Goal: Task Accomplishment & Management: Use online tool/utility

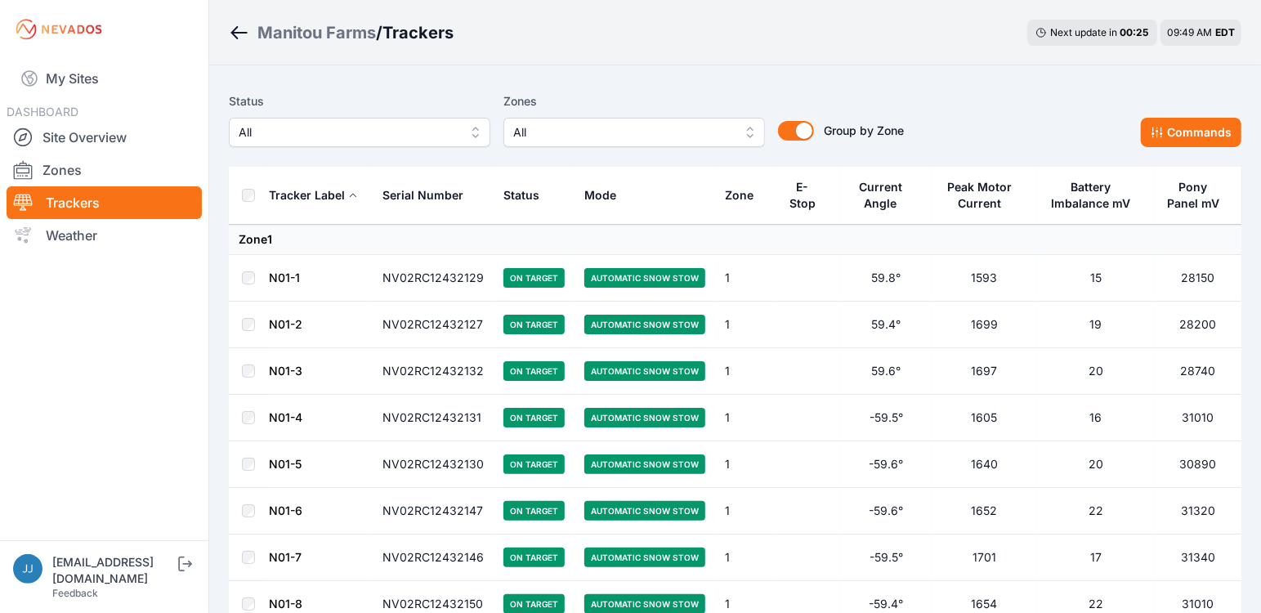
scroll to position [18, 0]
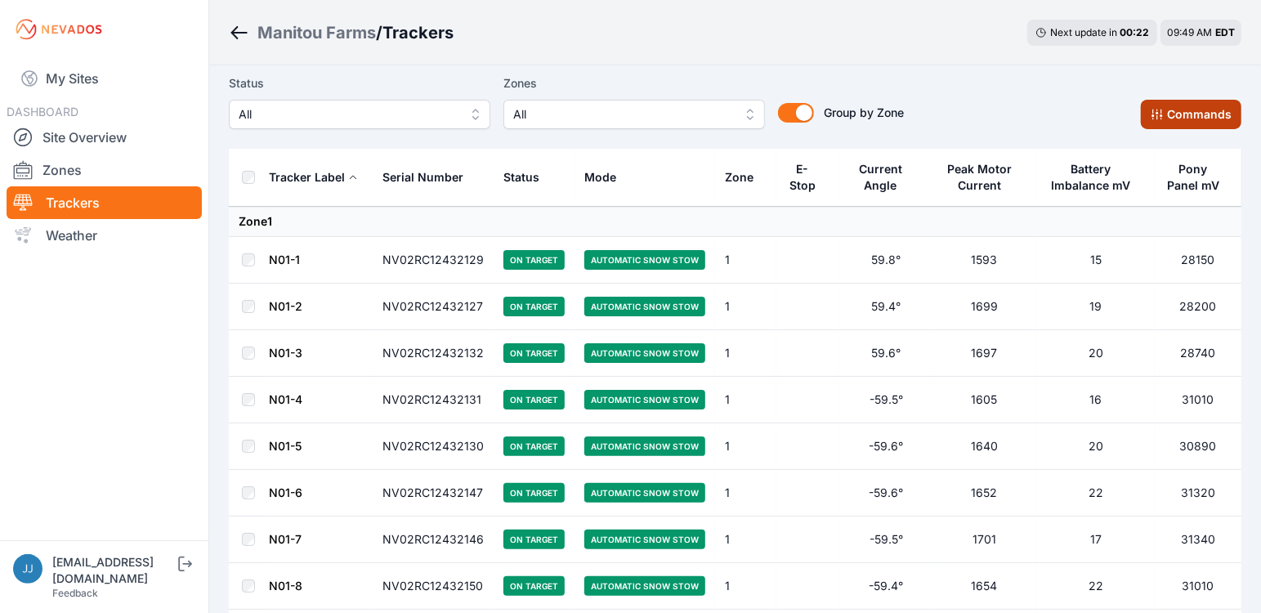
click at [1179, 111] on button "Commands" at bounding box center [1191, 114] width 101 height 29
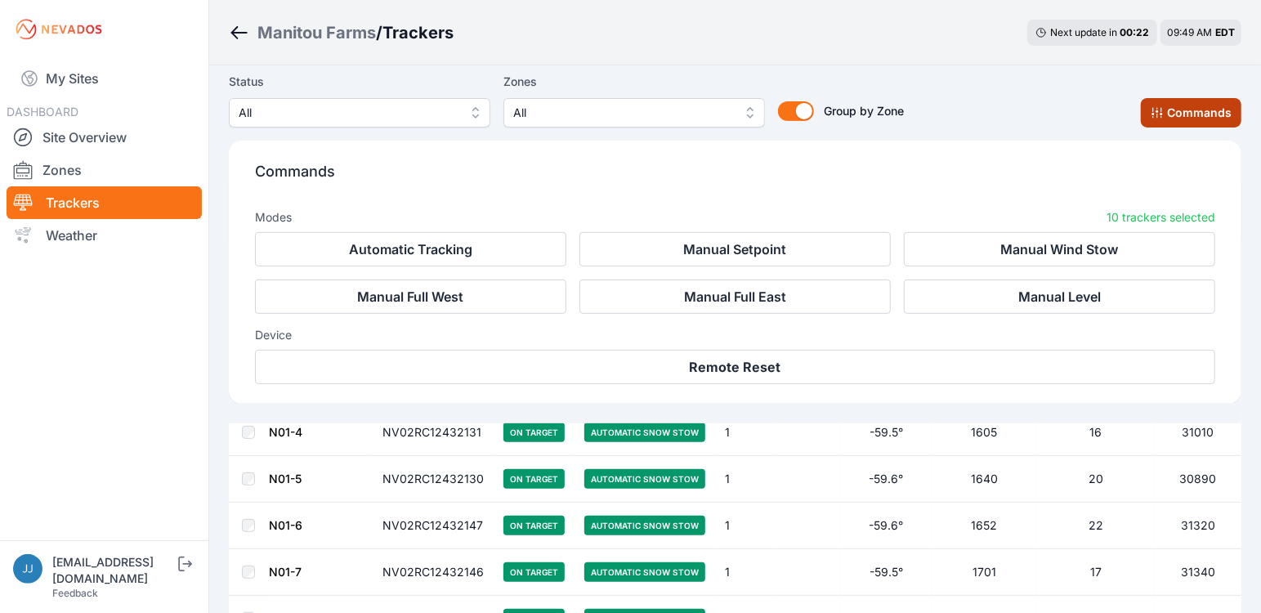
scroll to position [292, 0]
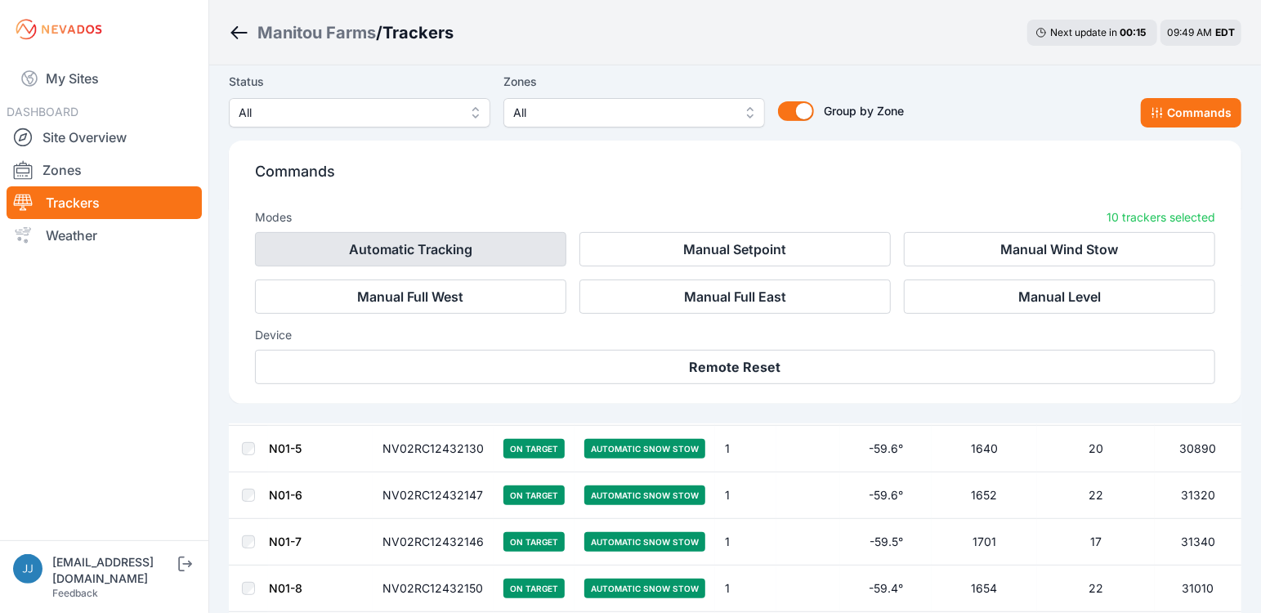
click at [446, 253] on button "Automatic Tracking" at bounding box center [410, 249] width 311 height 34
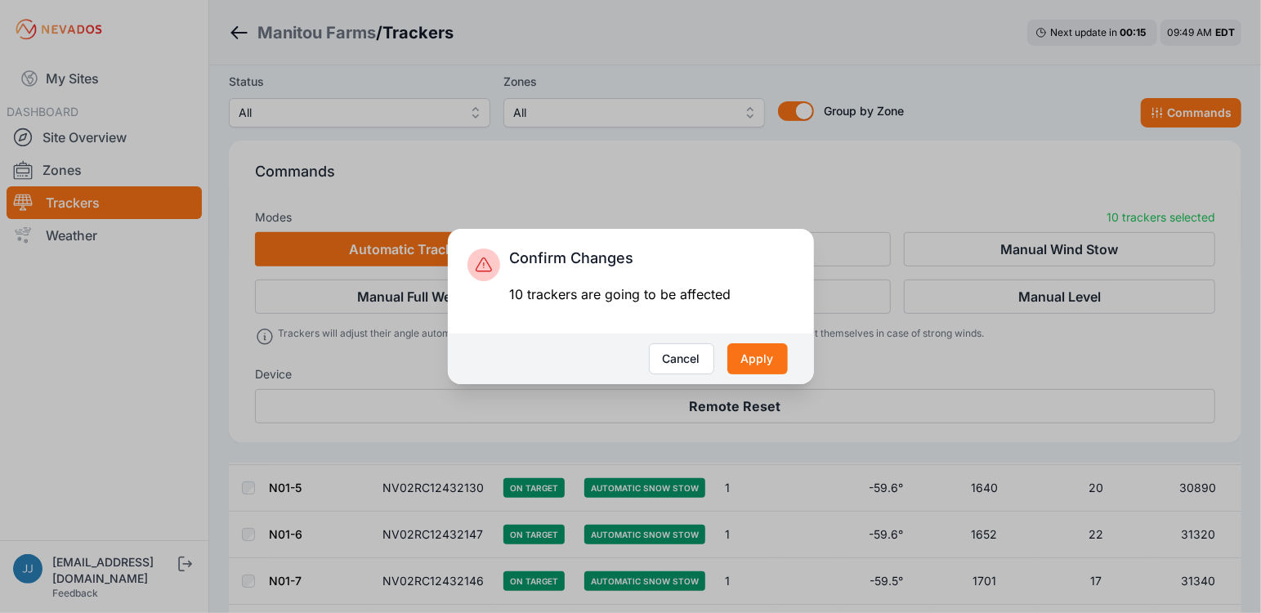
scroll to position [331, 0]
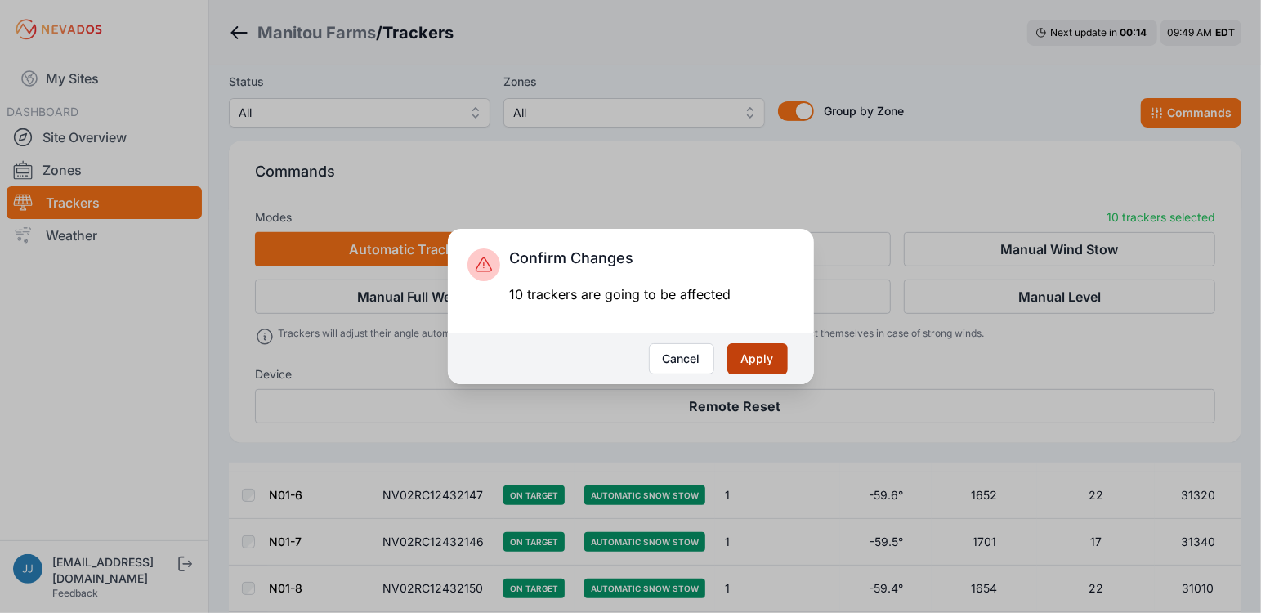
click at [746, 348] on button "Apply" at bounding box center [757, 358] width 60 height 31
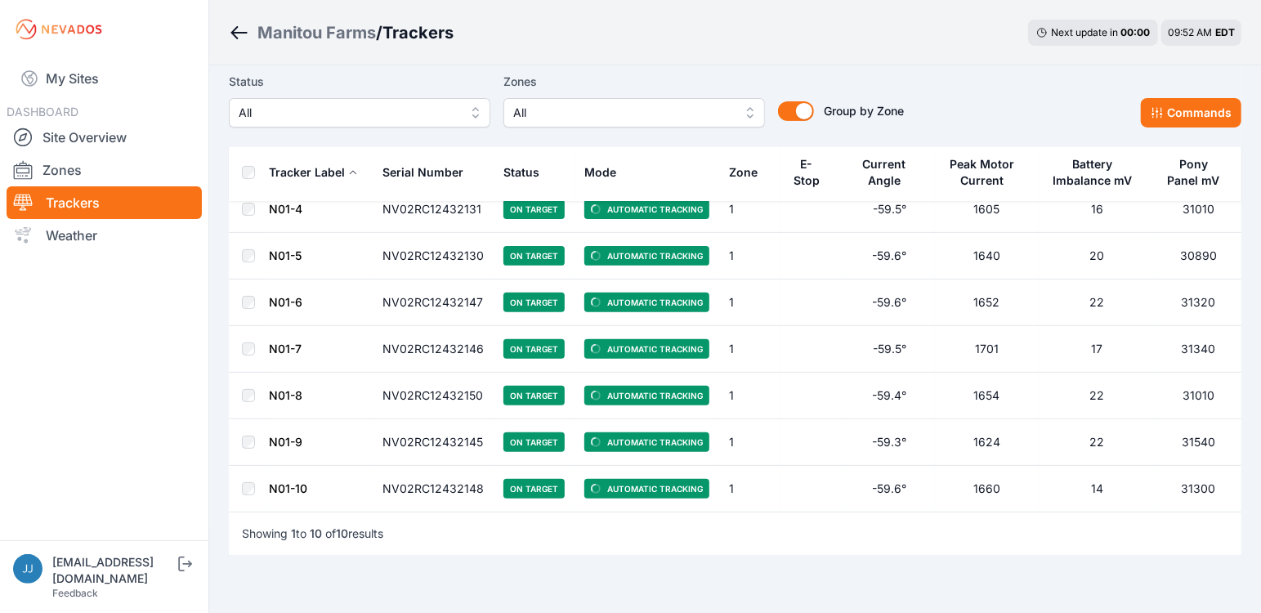
scroll to position [202, 0]
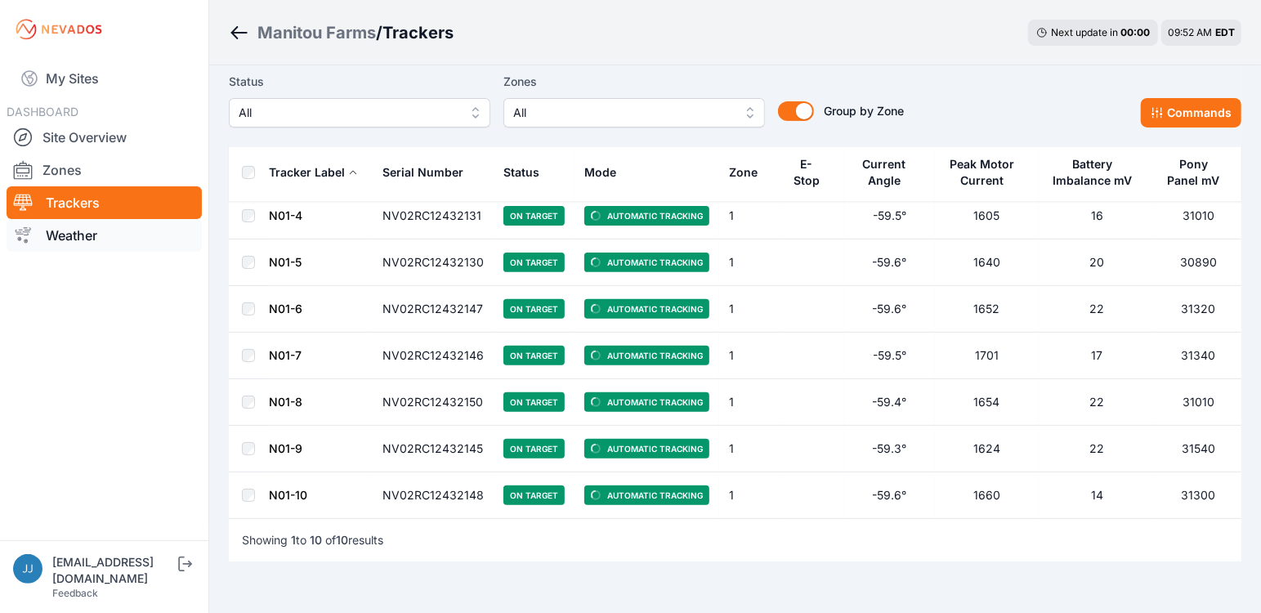
click at [74, 236] on link "Weather" at bounding box center [104, 235] width 195 height 33
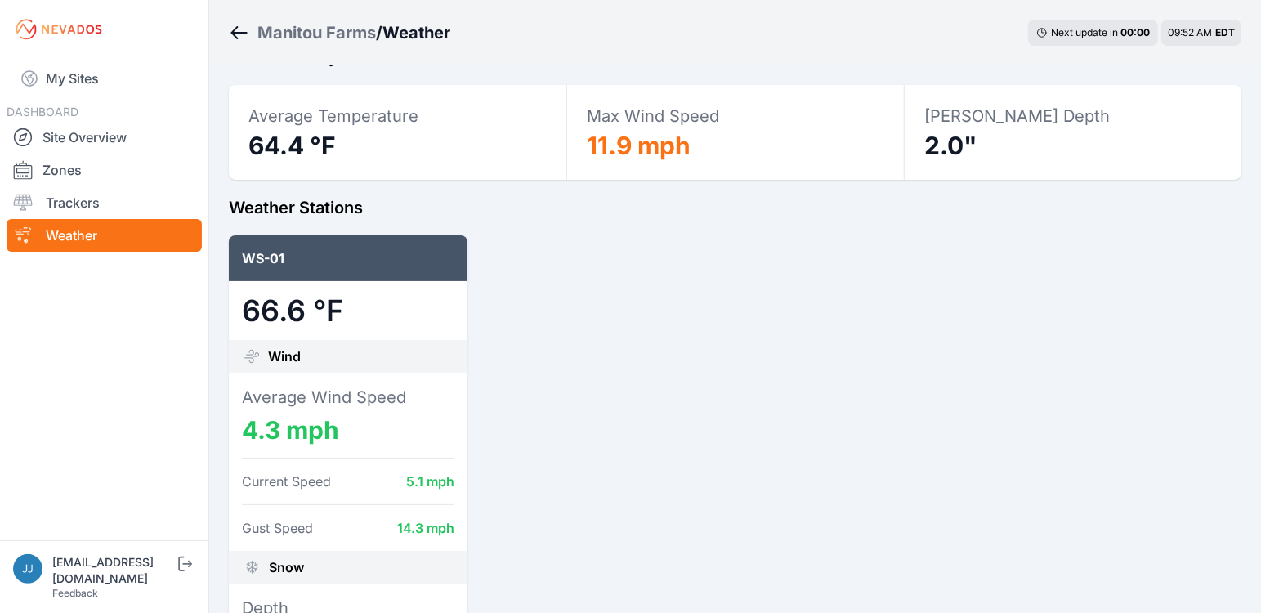
scroll to position [46, 0]
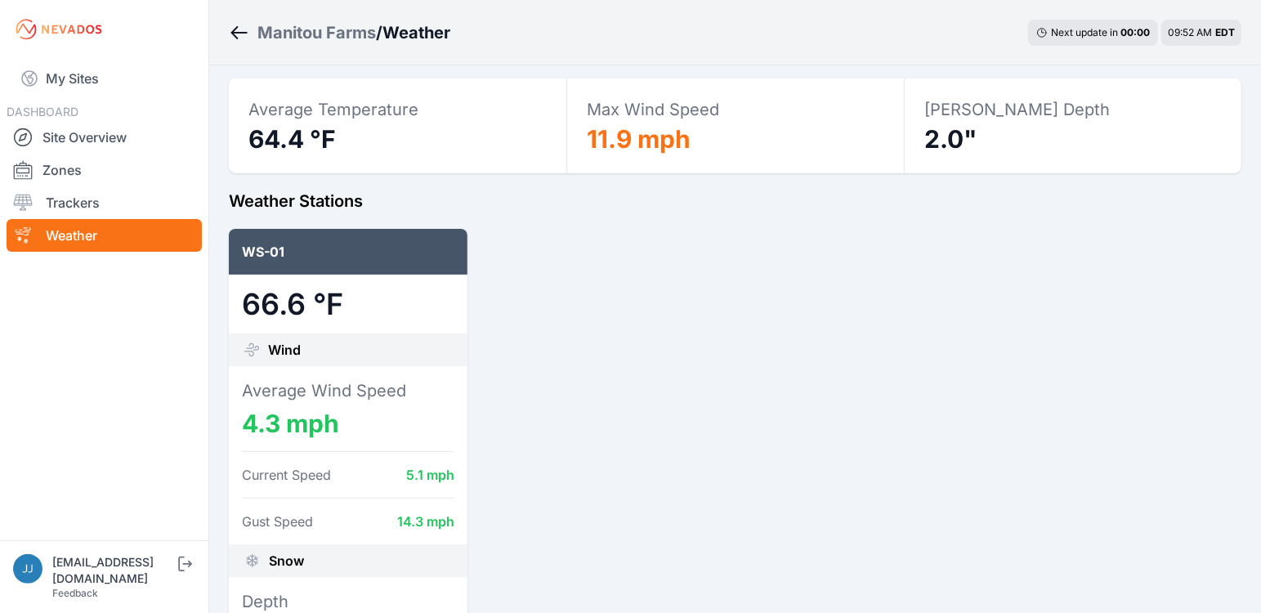
click at [942, 130] on span "2.0"" at bounding box center [950, 138] width 53 height 29
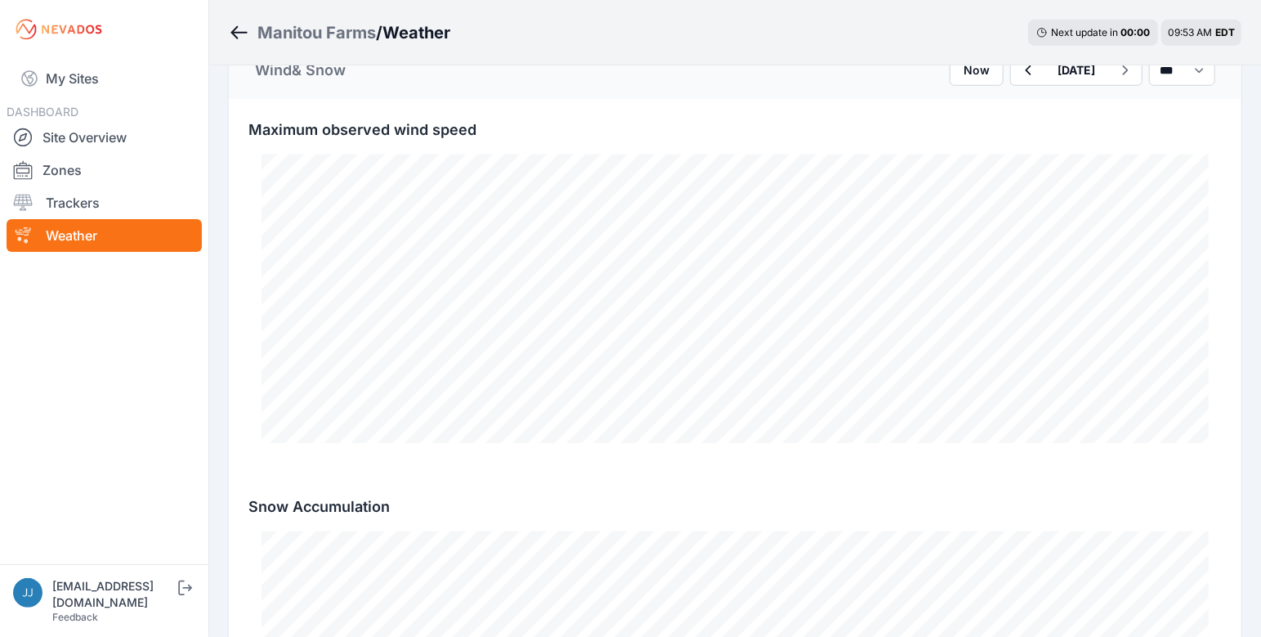
scroll to position [0, 0]
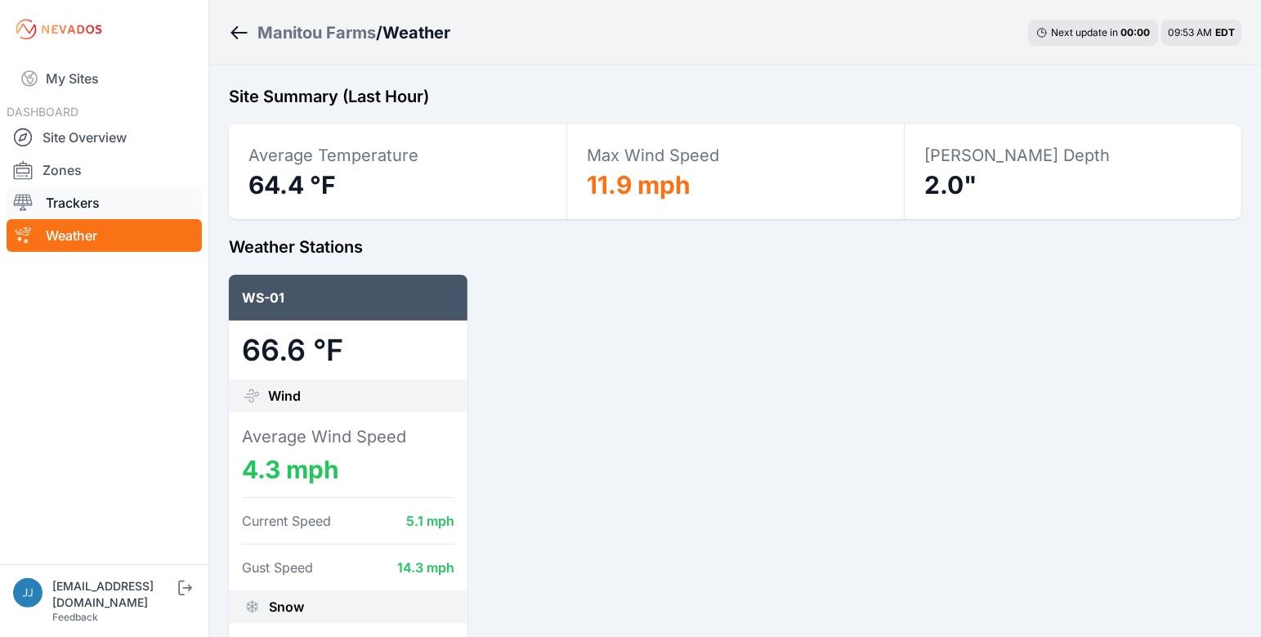
click at [78, 217] on link "Trackers" at bounding box center [104, 202] width 195 height 33
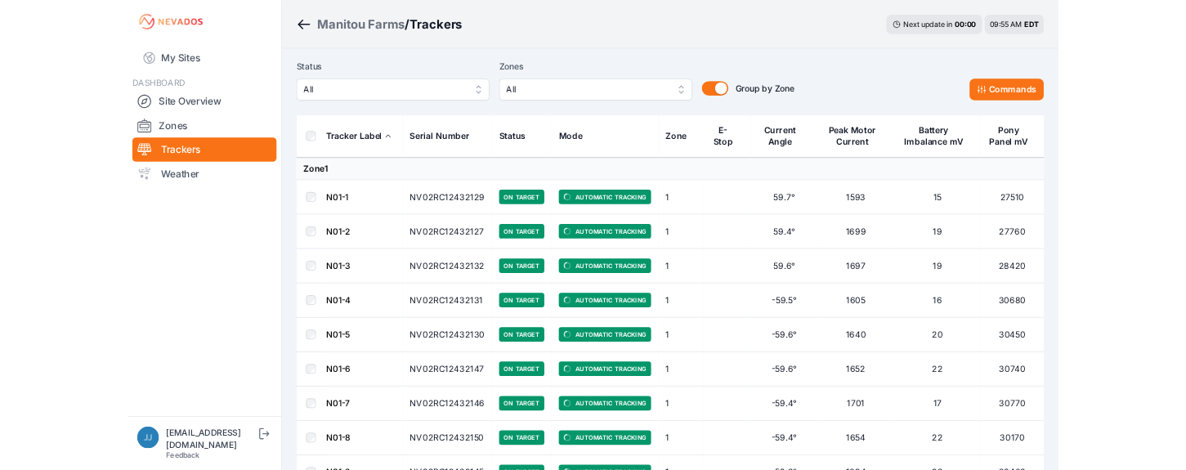
scroll to position [27, 0]
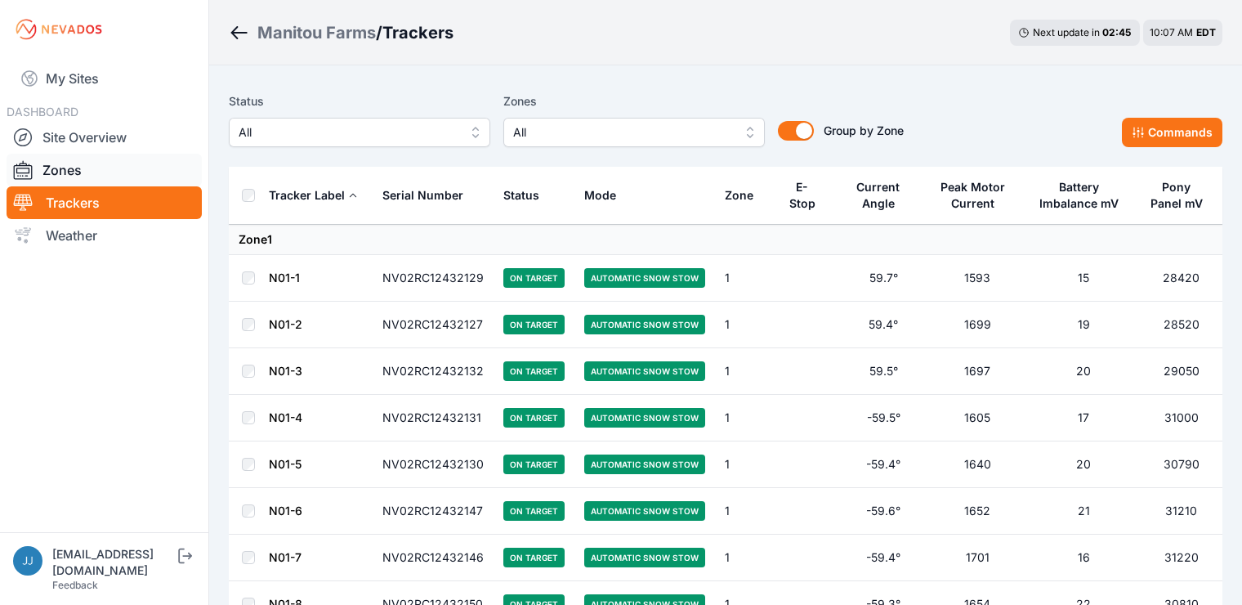
click at [71, 163] on link "Zones" at bounding box center [104, 170] width 195 height 33
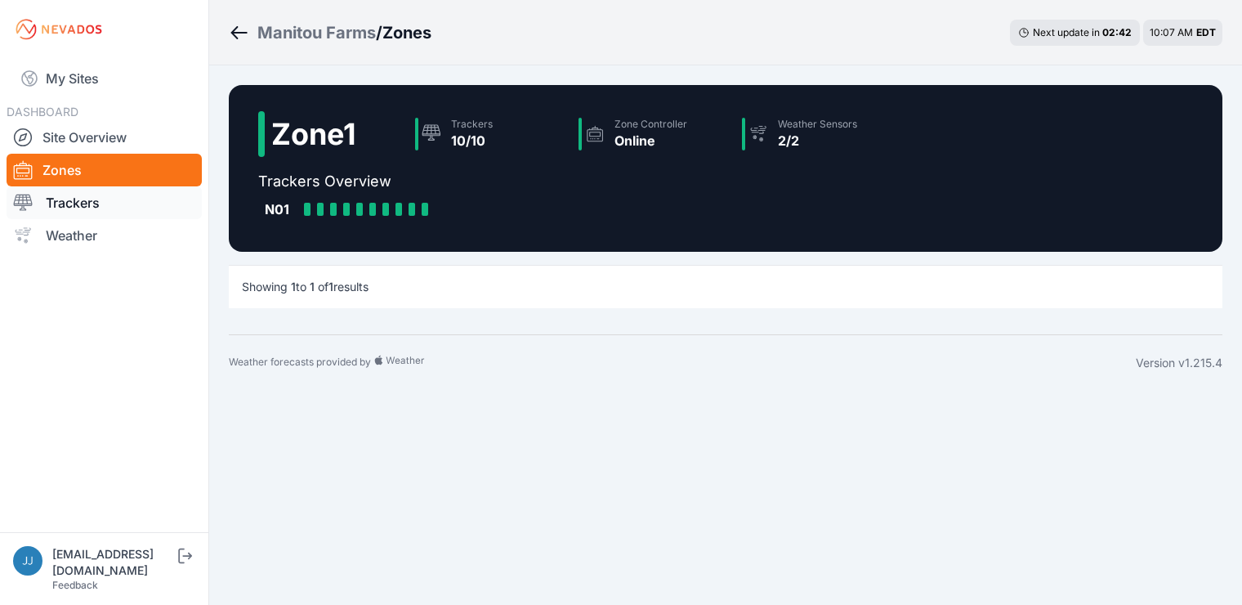
click at [105, 203] on link "Trackers" at bounding box center [104, 202] width 195 height 33
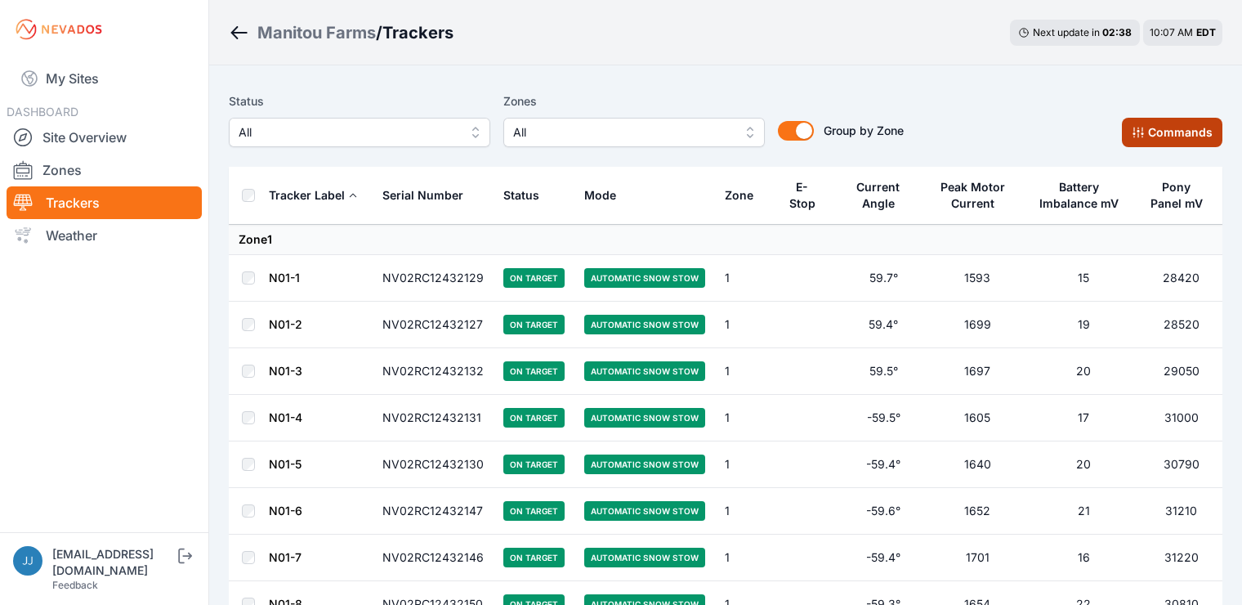
click at [1150, 131] on button "Commands" at bounding box center [1172, 132] width 101 height 29
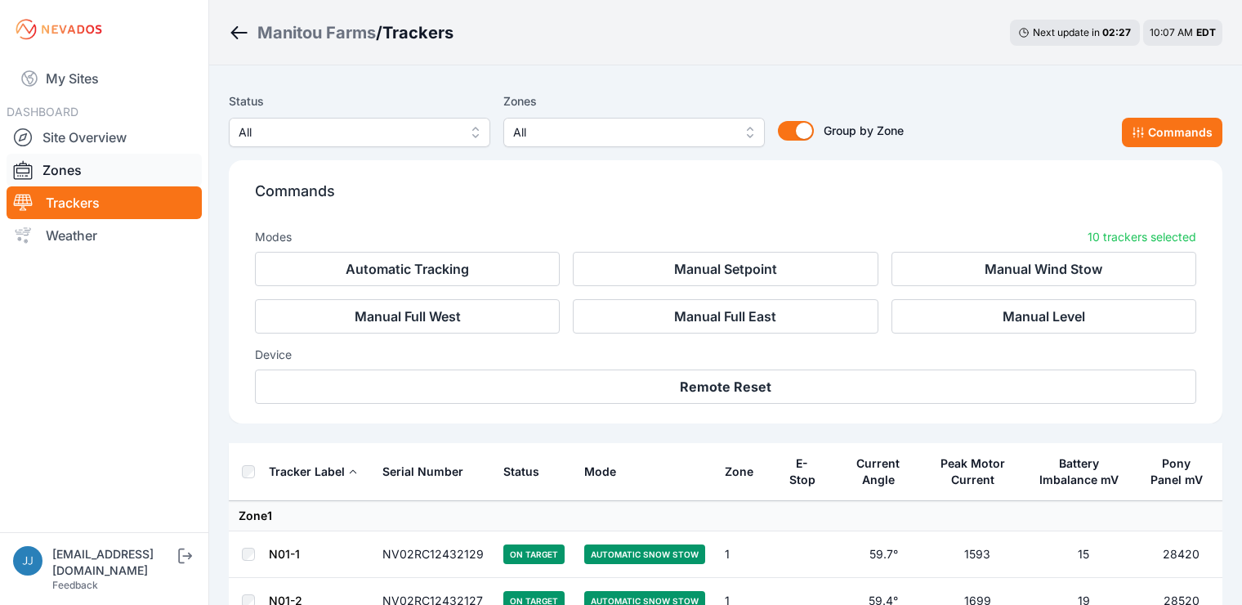
click at [71, 177] on link "Zones" at bounding box center [104, 170] width 195 height 33
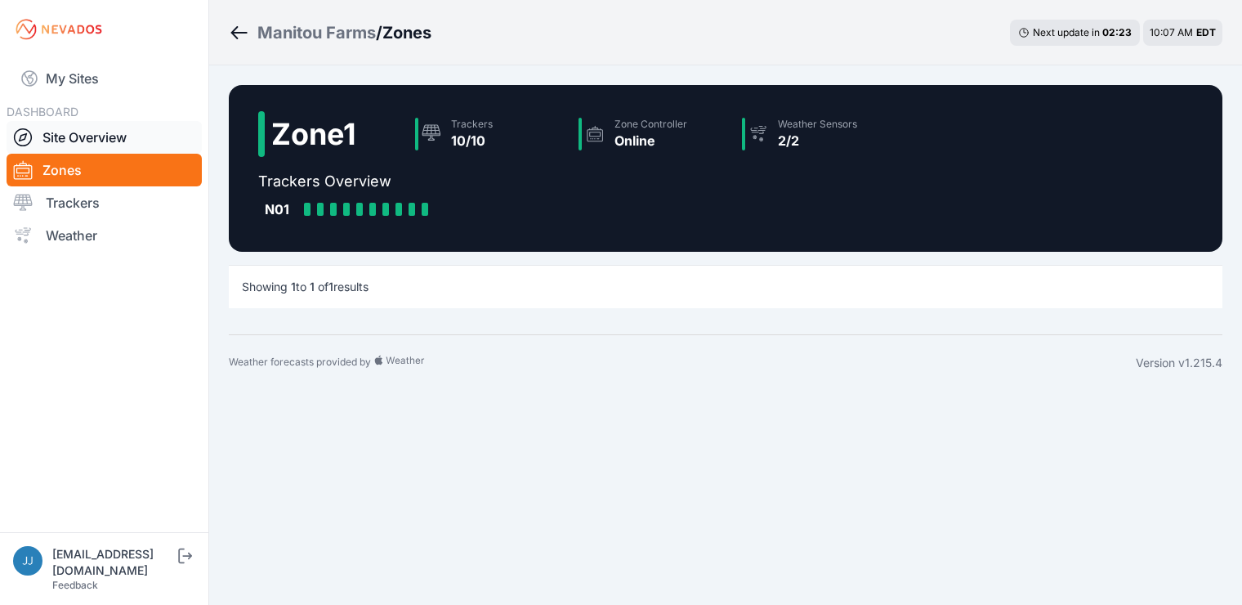
click at [99, 127] on link "Site Overview" at bounding box center [104, 137] width 195 height 33
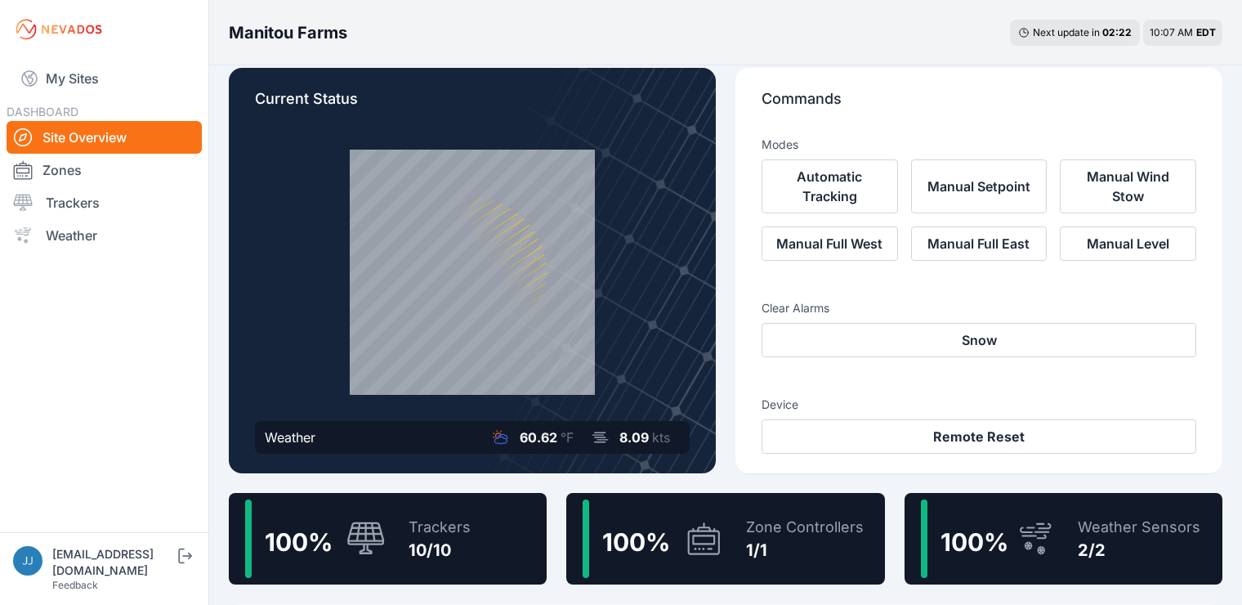
scroll to position [27, 0]
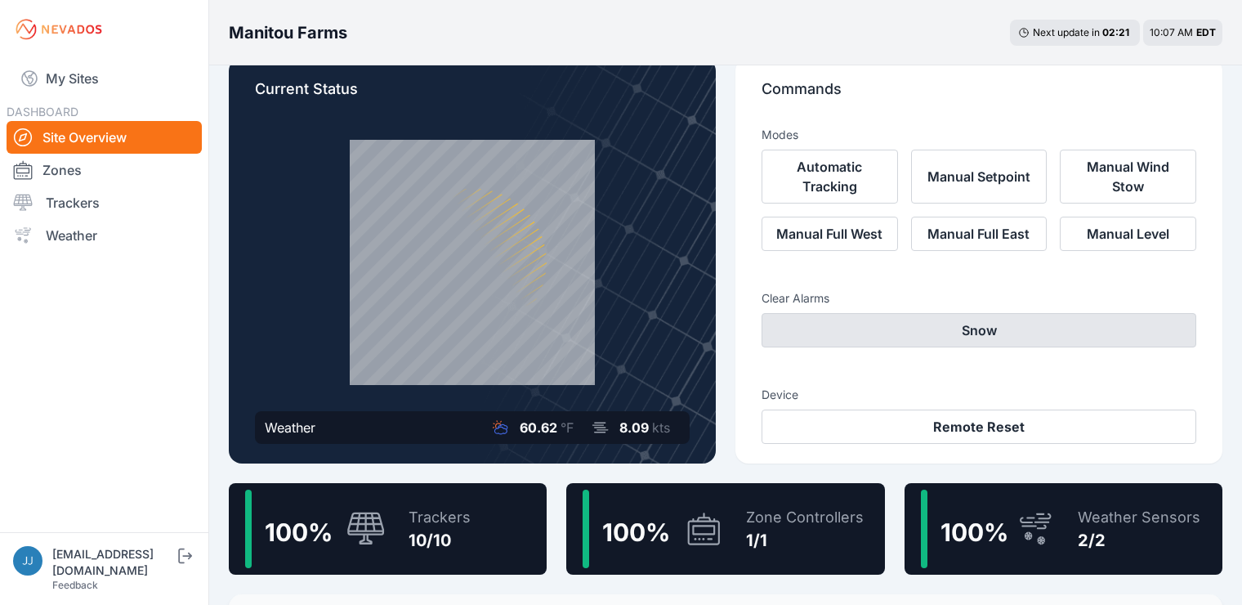
click at [1018, 326] on button "Snow" at bounding box center [979, 330] width 435 height 34
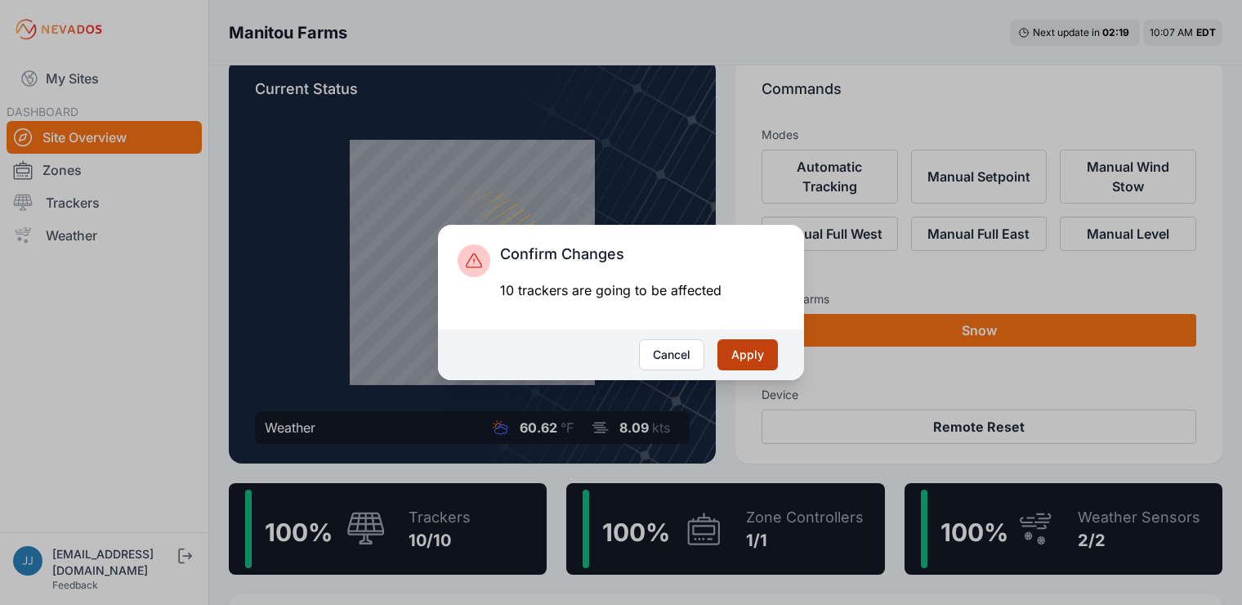
click at [755, 353] on button "Apply" at bounding box center [748, 354] width 60 height 31
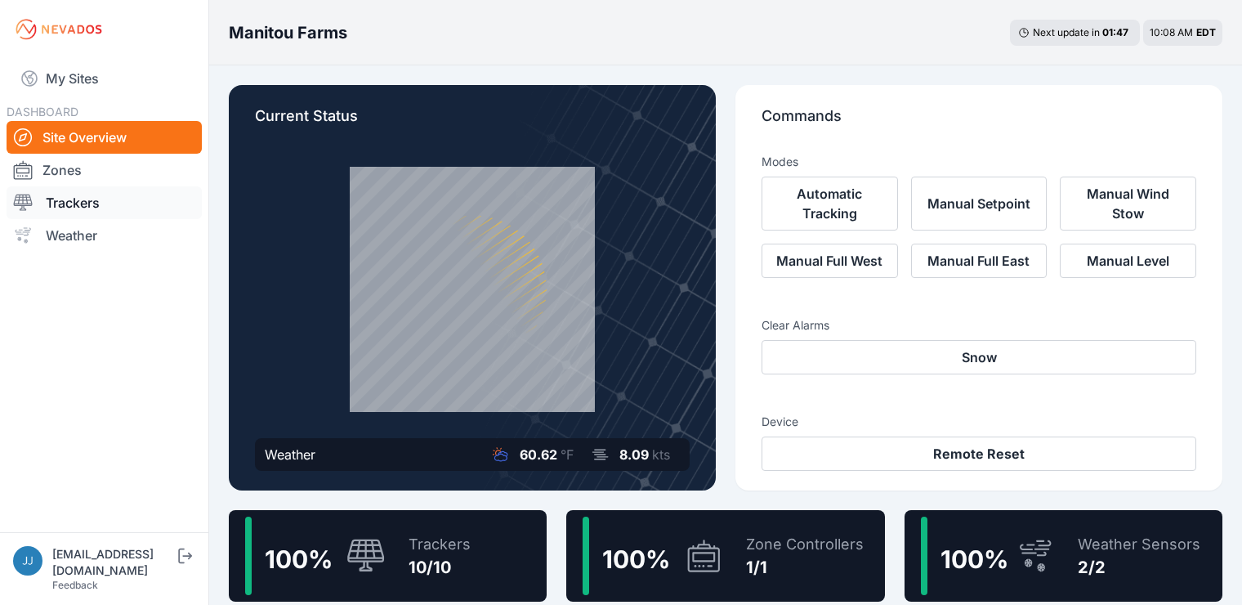
click at [101, 203] on link "Trackers" at bounding box center [104, 202] width 195 height 33
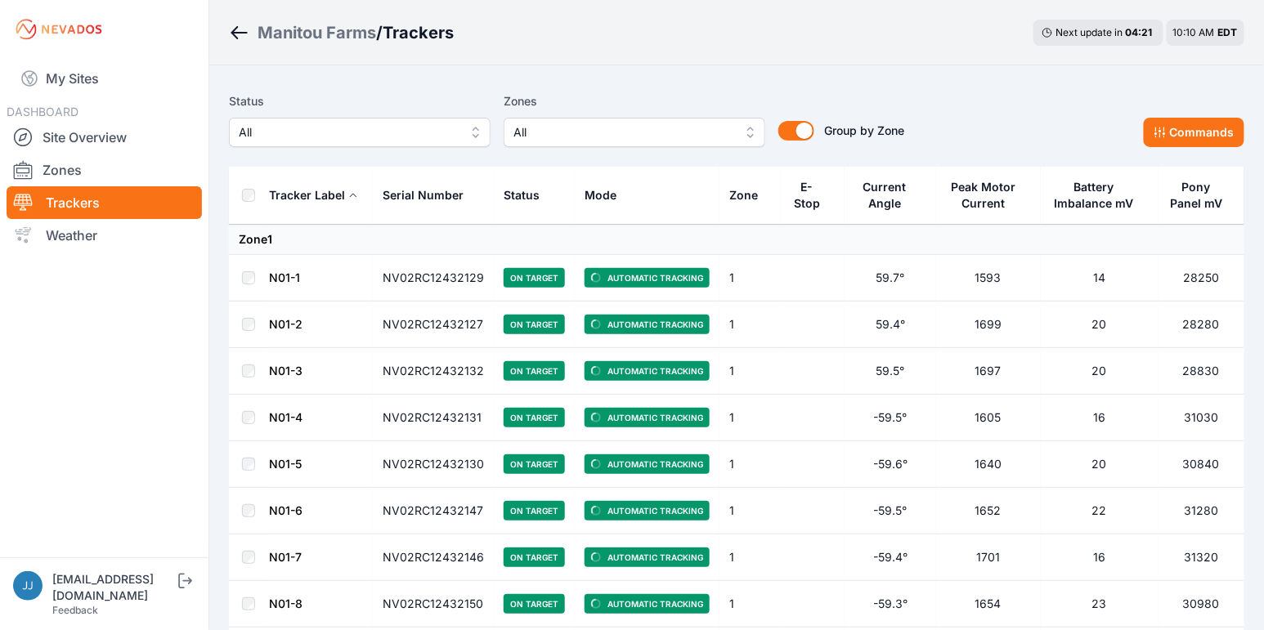
click at [1046, 34] on icon at bounding box center [1046, 32] width 11 height 11
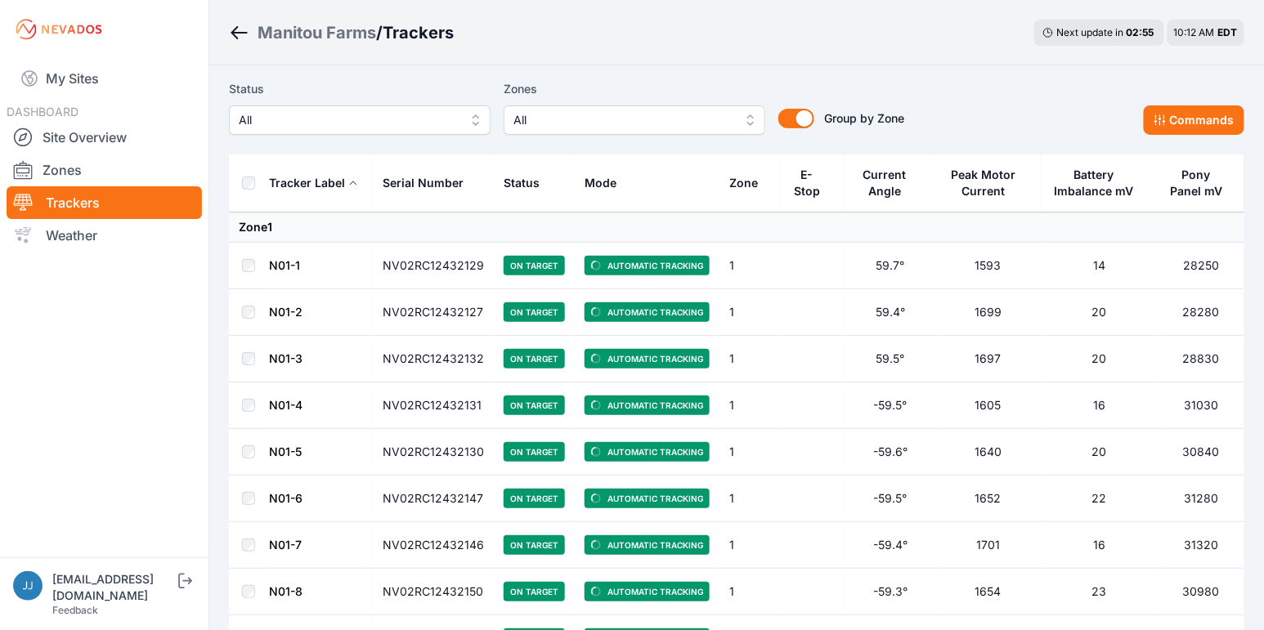
scroll to position [10, 0]
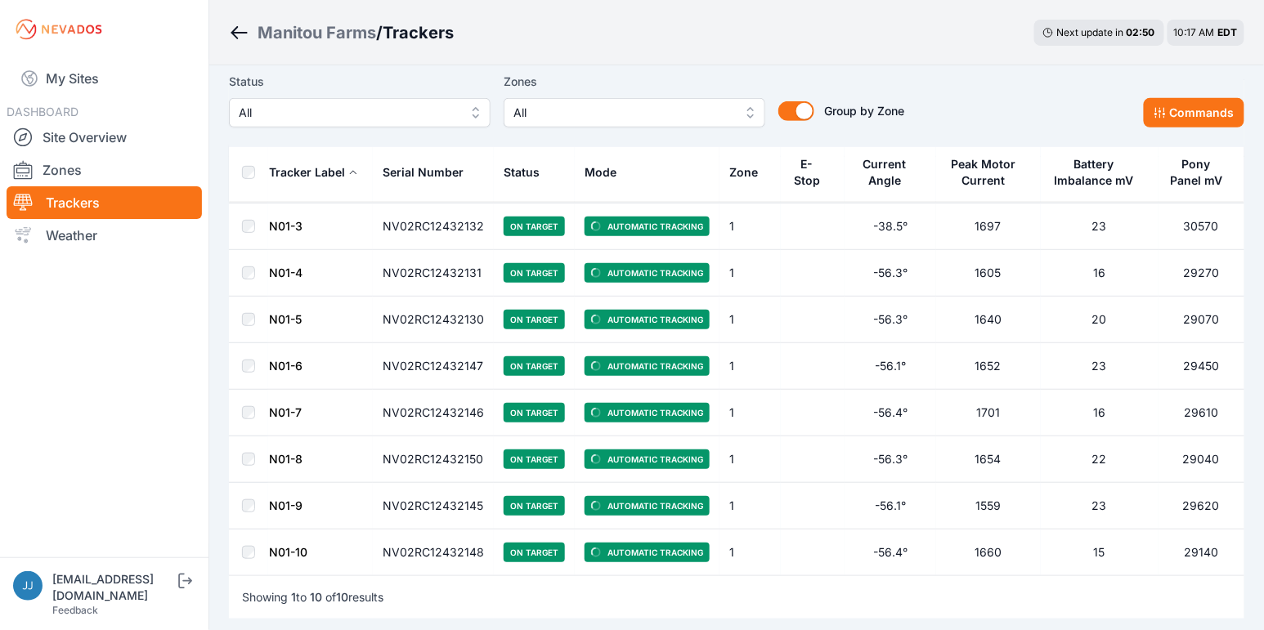
scroll to position [145, 0]
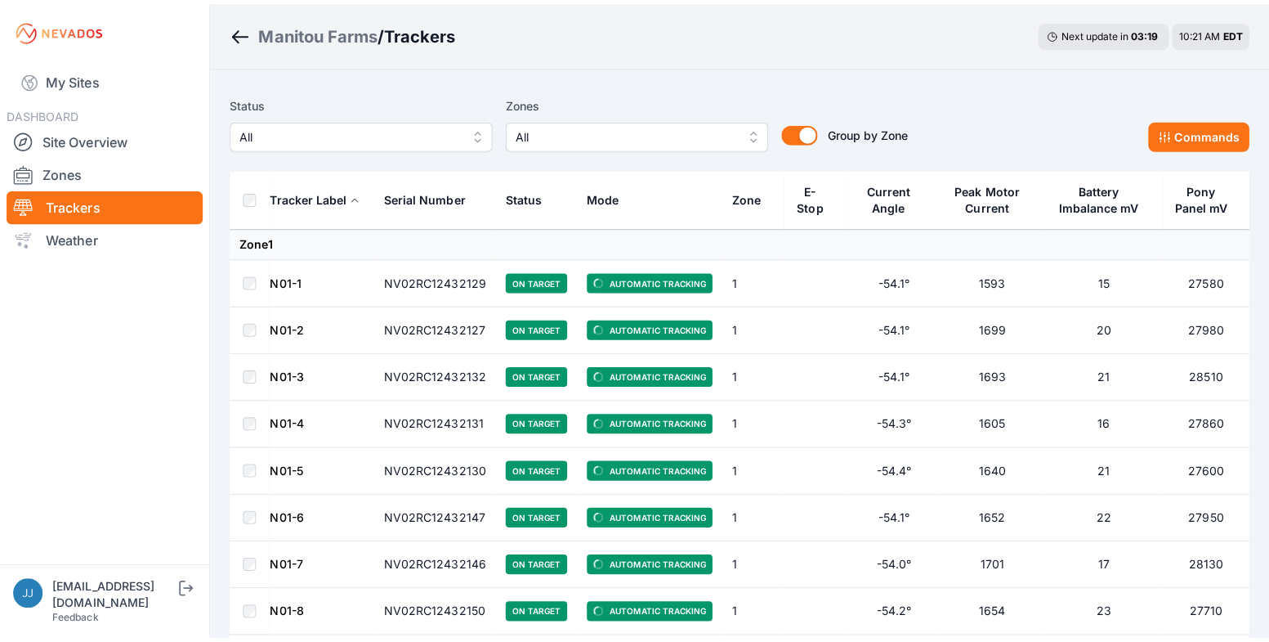
scroll to position [69, 0]
